Goal: Task Accomplishment & Management: Complete application form

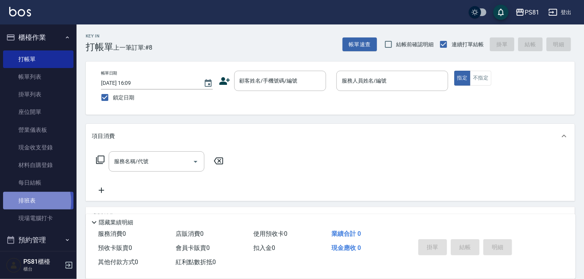
click at [22, 202] on link "排班表" at bounding box center [38, 201] width 70 height 18
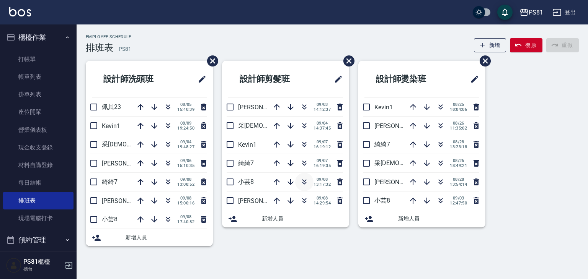
click at [303, 187] on button "button" at bounding box center [304, 182] width 18 height 18
click at [303, 179] on icon "button" at bounding box center [304, 182] width 9 height 9
click at [44, 59] on link "打帳單" at bounding box center [38, 60] width 70 height 18
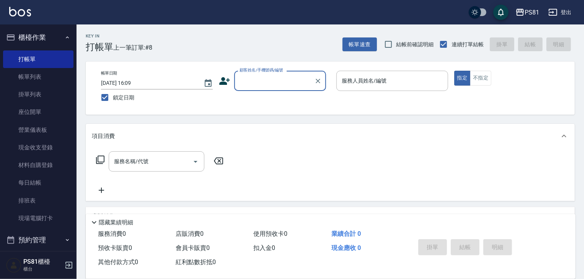
click at [298, 69] on div "帳單日期 [DATE] 16:09 鎖定日期 顧客姓名/手機號碼/編號 顧客姓名/手機號碼/編號 服務人員姓名/編號 服務人員姓名/編號 指定 不指定" at bounding box center [330, 88] width 489 height 53
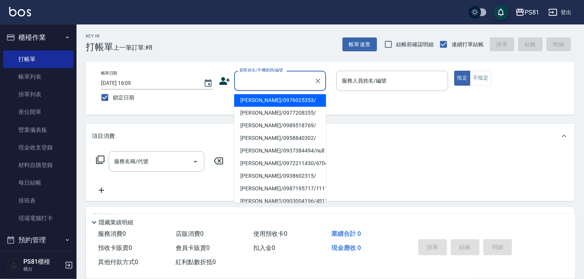
click at [300, 78] on input "顧客姓名/手機號碼/編號" at bounding box center [274, 80] width 73 height 13
click at [280, 99] on li "[PERSON_NAME]/0976025353/" at bounding box center [280, 100] width 92 height 13
type input "[PERSON_NAME]/0976025353/"
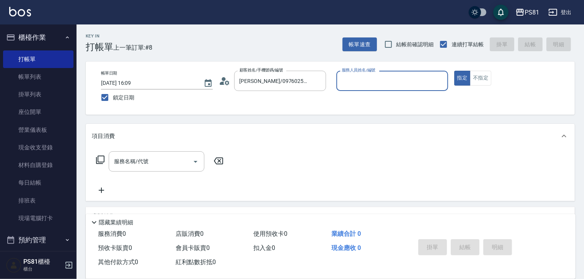
type input "小芸-8"
click at [485, 81] on button "不指定" at bounding box center [480, 78] width 21 height 15
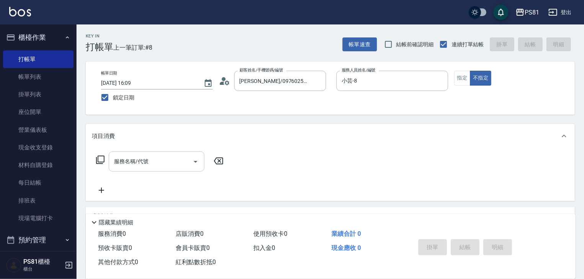
click at [119, 155] on div "服務名稱/代號" at bounding box center [157, 162] width 96 height 20
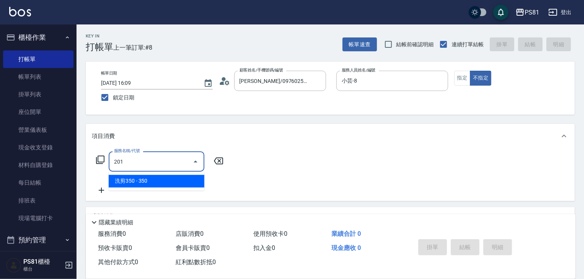
type input "洗剪350(201)"
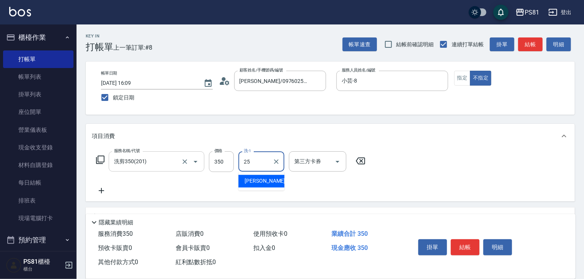
type input "[PERSON_NAME]-25"
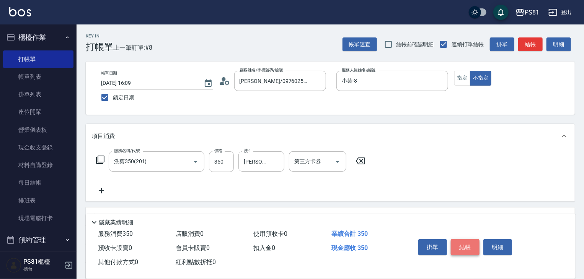
click at [465, 248] on button "結帳" at bounding box center [465, 248] width 29 height 16
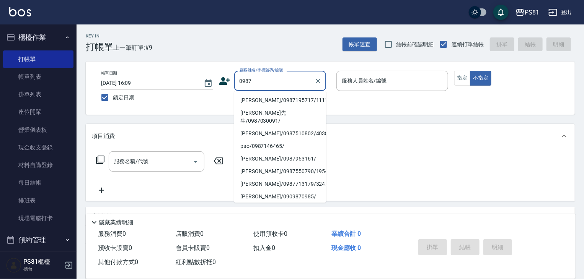
drag, startPoint x: 280, startPoint y: 101, endPoint x: 316, endPoint y: 97, distance: 36.6
click at [280, 101] on li "[PERSON_NAME]/0987195717/111111" at bounding box center [280, 100] width 92 height 13
type input "[PERSON_NAME]/0987195717/111111"
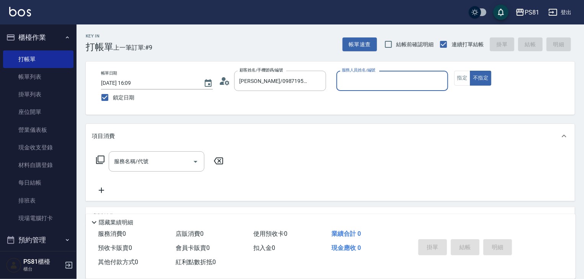
drag, startPoint x: 406, startPoint y: 77, endPoint x: 401, endPoint y: 90, distance: 14.3
click at [404, 81] on input "服務人員姓名/編號" at bounding box center [392, 80] width 105 height 13
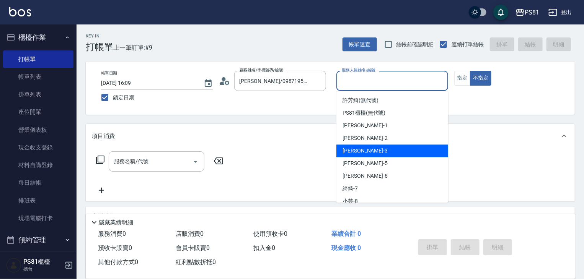
click at [352, 153] on span "[PERSON_NAME] -3" at bounding box center [364, 151] width 45 height 8
type input "[PERSON_NAME]-3"
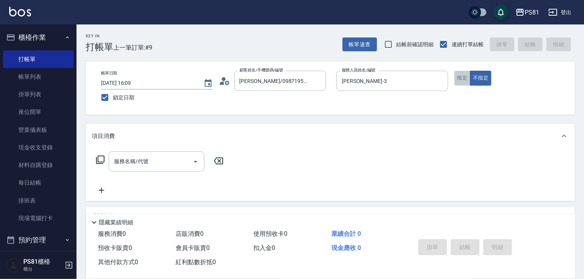
click at [464, 78] on button "指定" at bounding box center [462, 78] width 16 height 15
click at [148, 161] on input "服務名稱/代號" at bounding box center [150, 161] width 77 height 13
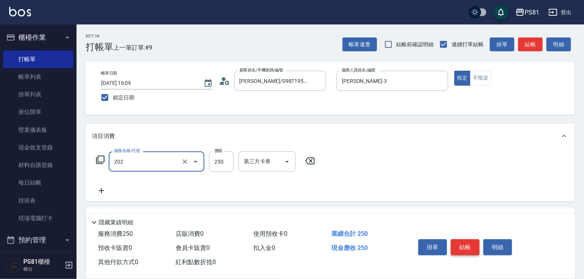
type input "單剪250(202)"
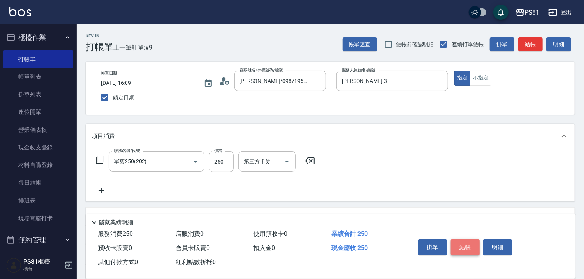
click at [460, 246] on button "結帳" at bounding box center [465, 248] width 29 height 16
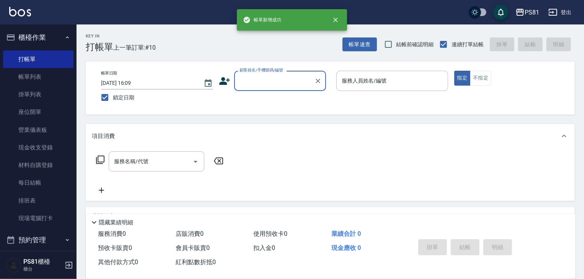
drag, startPoint x: 260, startPoint y: 70, endPoint x: 257, endPoint y: 74, distance: 4.7
click at [257, 74] on div "顧客姓名/手機號碼/編號 顧客姓名/手機號碼/編號" at bounding box center [280, 81] width 92 height 20
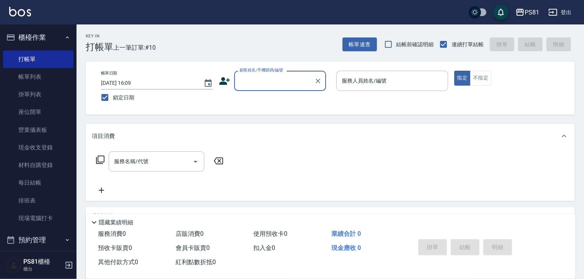
click at [258, 75] on input "顧客姓名/手機號碼/編號" at bounding box center [274, 80] width 73 height 13
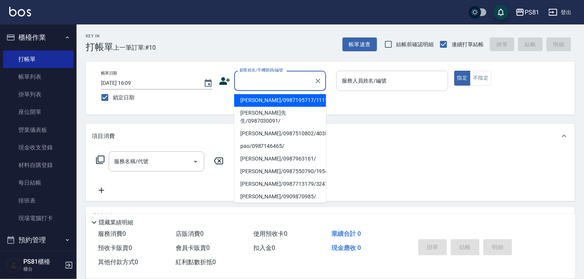
drag, startPoint x: 266, startPoint y: 98, endPoint x: 346, endPoint y: 82, distance: 81.6
click at [275, 97] on li "[PERSON_NAME]/0987195717/111111" at bounding box center [280, 100] width 92 height 13
type input "[PERSON_NAME]/0987195717/111111"
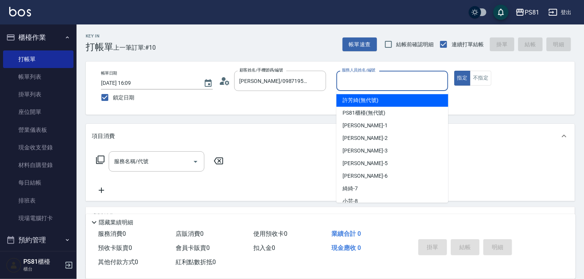
drag, startPoint x: 349, startPoint y: 81, endPoint x: 362, endPoint y: 115, distance: 36.6
click at [349, 81] on input "服務人員姓名/編號" at bounding box center [392, 80] width 105 height 13
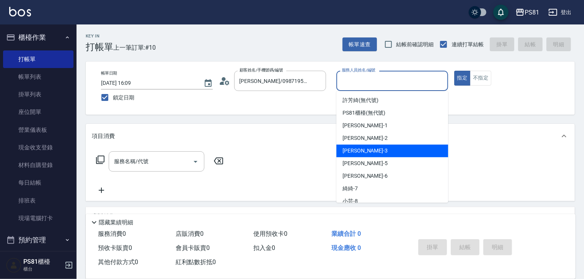
drag, startPoint x: 362, startPoint y: 147, endPoint x: 280, endPoint y: 158, distance: 83.0
click at [347, 149] on div "[PERSON_NAME] -3" at bounding box center [392, 151] width 112 height 13
type input "[PERSON_NAME]-3"
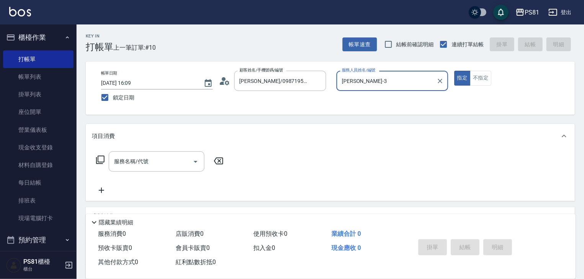
drag, startPoint x: 99, startPoint y: 165, endPoint x: 104, endPoint y: 164, distance: 5.1
click at [103, 165] on div "Key In 打帳單 上一筆訂單:#10 帳單速查 結帳前確認明細 連續打單結帳 掛單 結帳 明細 帳單日期 [DATE] 16:09 鎖定日期 顧客姓名/手…" at bounding box center [330, 199] width 507 height 350
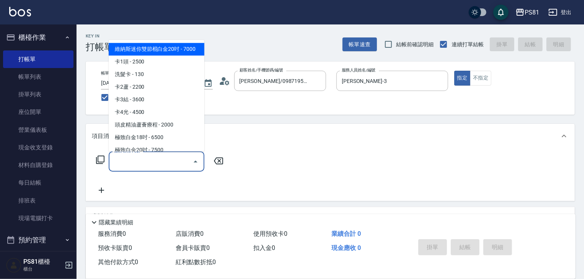
click at [130, 163] on input "服務名稱/代號" at bounding box center [150, 161] width 77 height 13
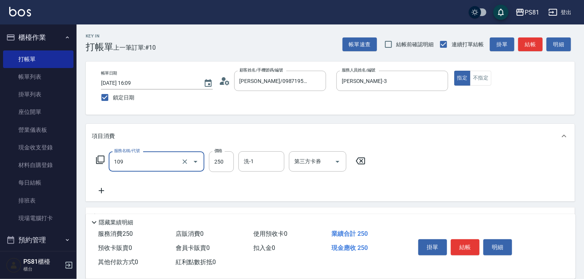
type input "控油AND護色洗(109)"
click at [109, 192] on icon at bounding box center [101, 190] width 19 height 9
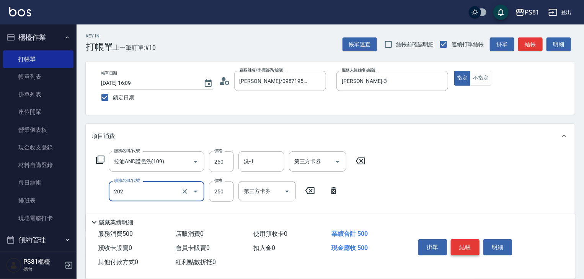
type input "單剪250(202)"
click at [466, 243] on button "結帳" at bounding box center [465, 248] width 29 height 16
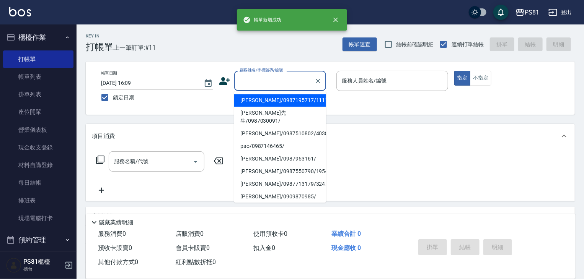
drag, startPoint x: 266, startPoint y: 86, endPoint x: 265, endPoint y: 105, distance: 19.1
click at [265, 87] on input "顧客姓名/手機號碼/編號" at bounding box center [274, 80] width 73 height 13
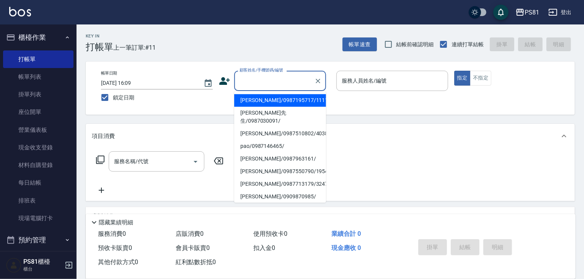
drag, startPoint x: 264, startPoint y: 102, endPoint x: 335, endPoint y: 86, distance: 73.0
click at [270, 99] on li "[PERSON_NAME]/0987195717/111111" at bounding box center [280, 100] width 92 height 13
type input "[PERSON_NAME]/0987195717/111111"
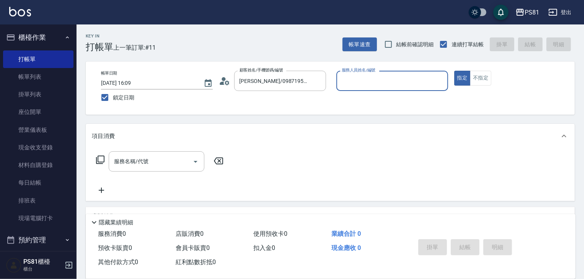
drag, startPoint x: 355, startPoint y: 81, endPoint x: 357, endPoint y: 94, distance: 13.2
click at [357, 90] on div "服務人員姓名/編號" at bounding box center [392, 81] width 112 height 20
click at [357, 80] on input "服務人員姓名/編號" at bounding box center [392, 80] width 105 height 13
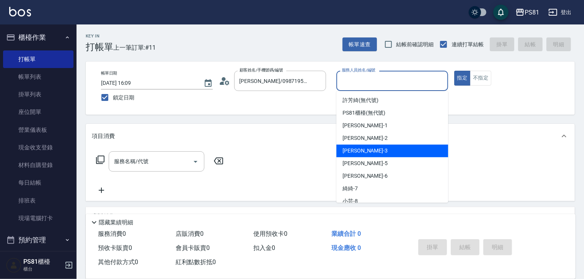
drag, startPoint x: 356, startPoint y: 148, endPoint x: 250, endPoint y: 166, distance: 107.4
click at [350, 149] on span "[PERSON_NAME] -3" at bounding box center [364, 151] width 45 height 8
type input "[PERSON_NAME]-3"
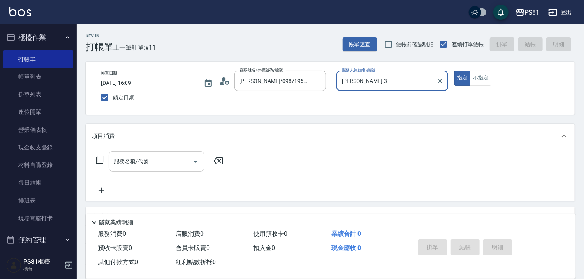
click at [164, 161] on input "服務名稱/代號" at bounding box center [150, 161] width 77 height 13
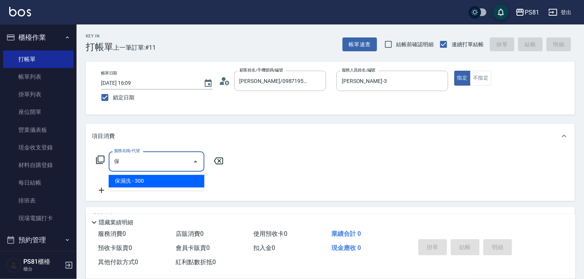
click at [159, 180] on span "保濕洗 - 300" at bounding box center [157, 181] width 96 height 13
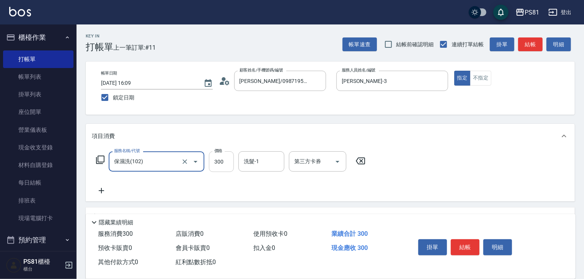
type input "保濕洗(102)"
click at [221, 164] on input "300" at bounding box center [221, 162] width 25 height 21
type input "400"
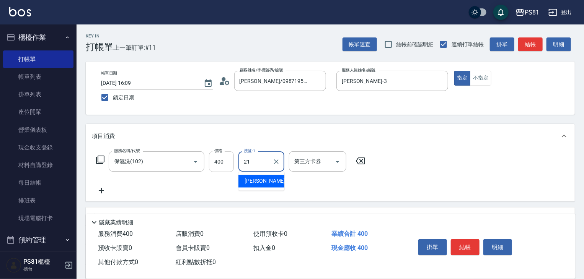
type input "Q比-21"
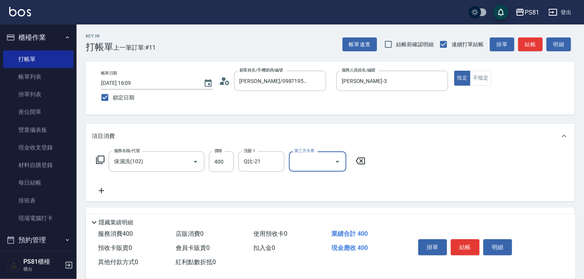
click at [469, 248] on button "結帳" at bounding box center [465, 248] width 29 height 16
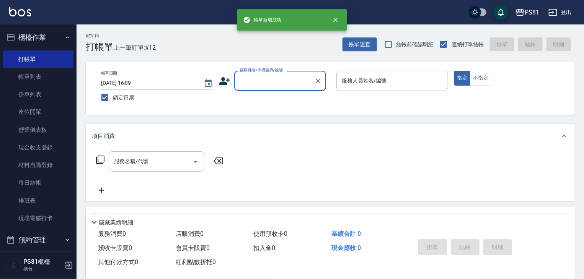
drag, startPoint x: 242, startPoint y: 74, endPoint x: 249, endPoint y: 81, distance: 10.0
click at [243, 76] on div "顧客姓名/手機號碼/編號" at bounding box center [280, 81] width 92 height 20
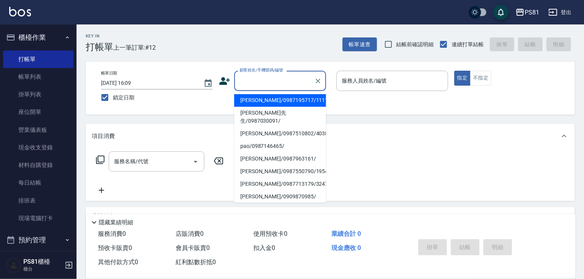
drag, startPoint x: 270, startPoint y: 103, endPoint x: 349, endPoint y: 103, distance: 79.2
click at [298, 107] on ul "[PERSON_NAME]/0987195717/111111 [PERSON_NAME]先生/0987030091/ [PERSON_NAME]/09875…" at bounding box center [280, 147] width 92 height 112
click at [370, 83] on input "服務人員姓名/編號" at bounding box center [392, 80] width 105 height 13
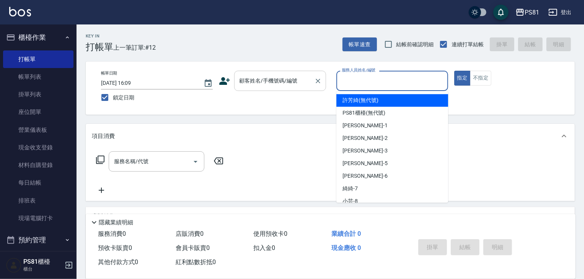
click at [250, 77] on input "顧客姓名/手機號碼/編號" at bounding box center [274, 80] width 73 height 13
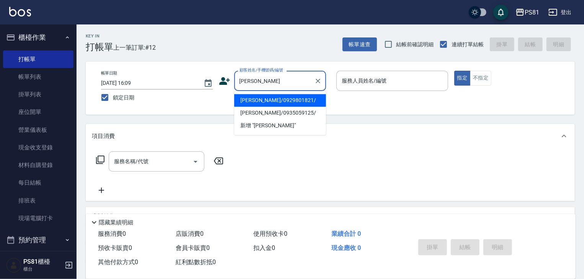
click at [272, 99] on li "[PERSON_NAME]/0929801821/" at bounding box center [280, 100] width 92 height 13
type input "[PERSON_NAME]/0929801821/"
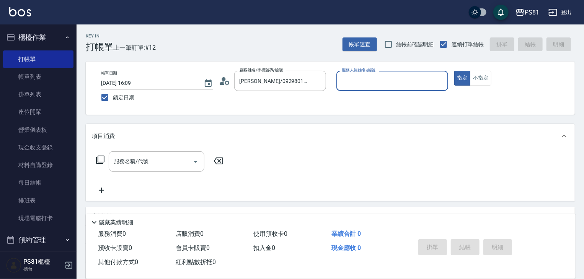
click at [380, 83] on input "服務人員姓名/編號" at bounding box center [392, 80] width 105 height 13
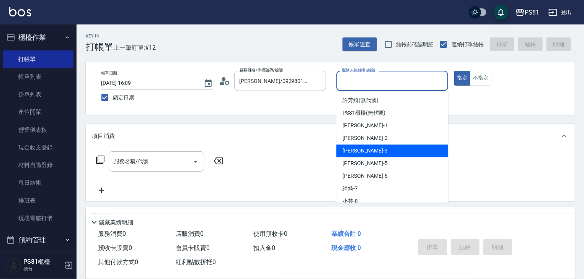
click at [386, 156] on div "[PERSON_NAME] -3" at bounding box center [392, 151] width 112 height 13
type input "[PERSON_NAME]-3"
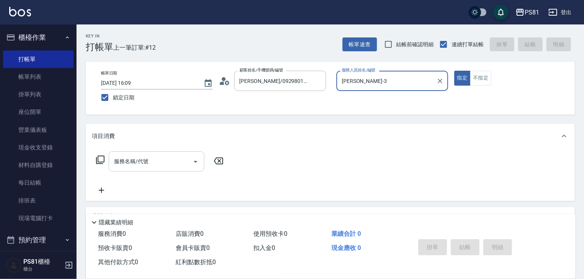
click at [133, 163] on input "服務名稱/代號" at bounding box center [150, 161] width 77 height 13
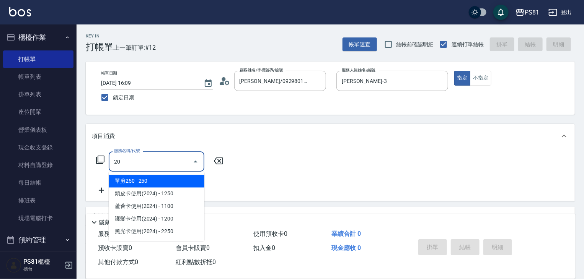
type input "2"
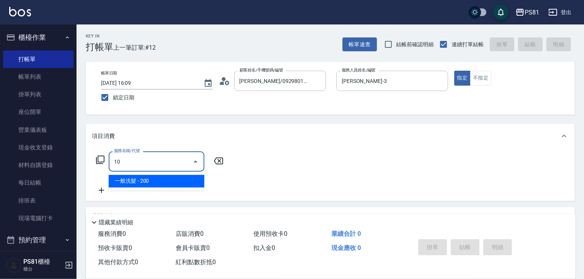
type input "1"
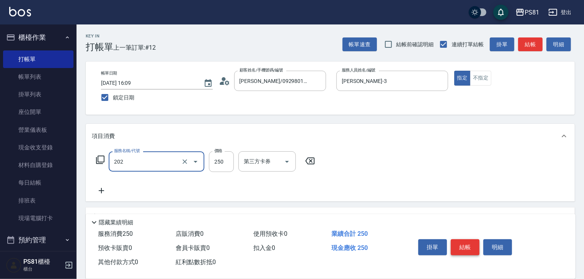
type input "單剪250(202)"
click at [477, 252] on div "掛單 結帳 明細" at bounding box center [486, 248] width 160 height 42
click at [476, 68] on div "帳單日期 [DATE] 16:09 鎖定日期 顧客姓名/手機號碼/編號 [PERSON_NAME]/0929801821/ 顧客姓名/手機號碼/編號 服務人員…" at bounding box center [330, 88] width 489 height 53
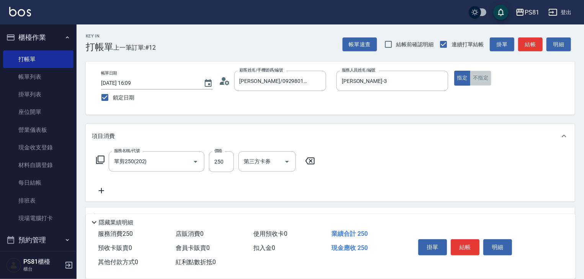
click at [481, 81] on button "不指定" at bounding box center [480, 78] width 21 height 15
drag, startPoint x: 477, startPoint y: 244, endPoint x: 470, endPoint y: 246, distance: 6.6
click at [472, 245] on button "結帳" at bounding box center [465, 248] width 29 height 16
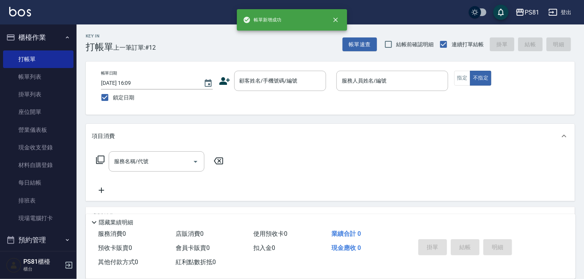
click at [469, 246] on div "掛單 結帳 明細" at bounding box center [465, 248] width 100 height 24
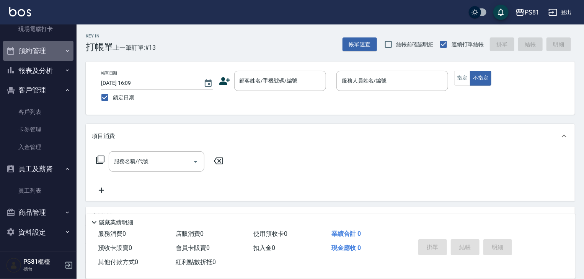
click at [43, 49] on button "預約管理" at bounding box center [38, 51] width 70 height 20
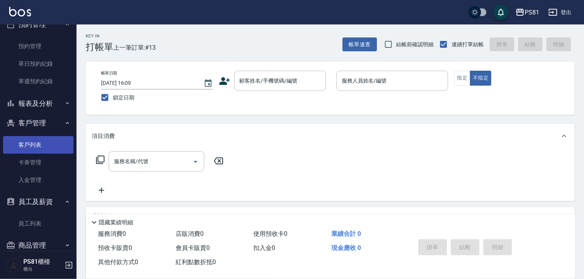
scroll to position [248, 0]
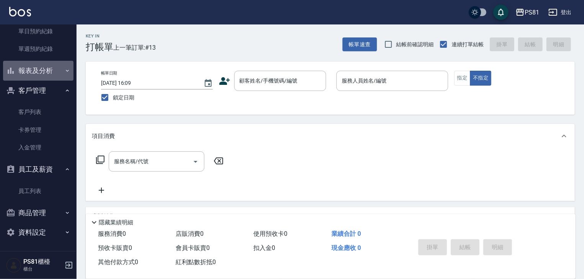
click at [44, 68] on button "報表及分析" at bounding box center [38, 71] width 70 height 20
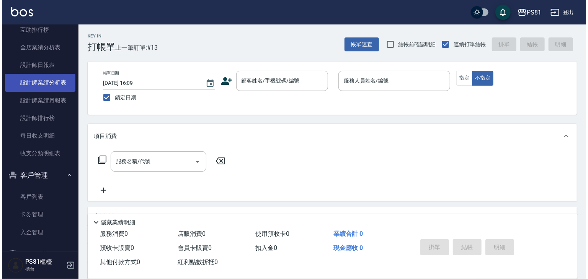
scroll to position [363, 0]
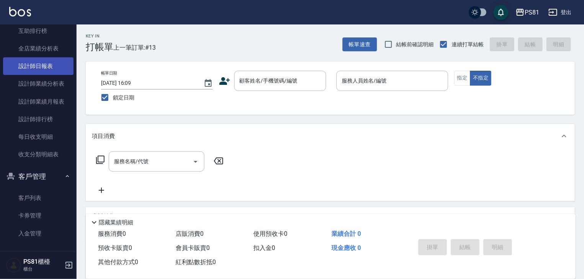
click at [51, 72] on link "設計師日報表" at bounding box center [38, 66] width 70 height 18
